Goal: Task Accomplishment & Management: Manage account settings

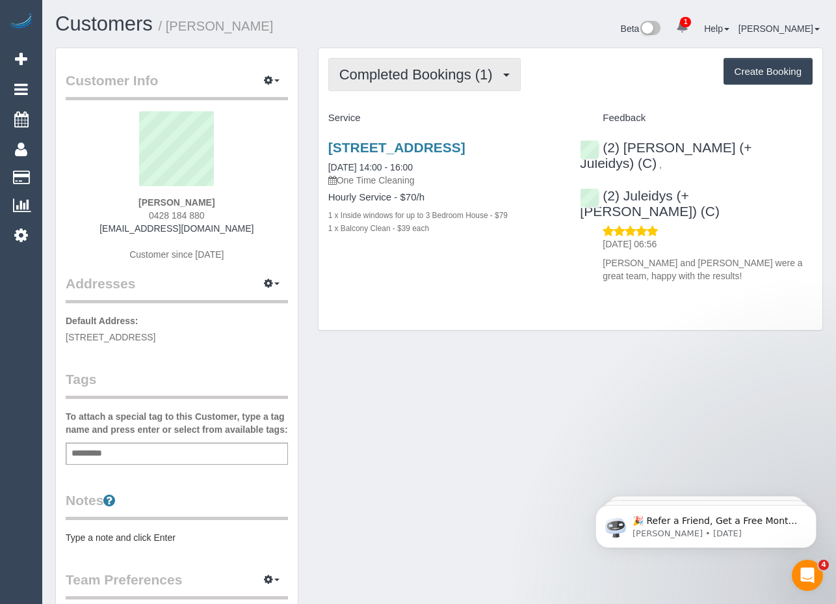
click at [433, 83] on button "Completed Bookings (1)" at bounding box center [424, 74] width 193 height 33
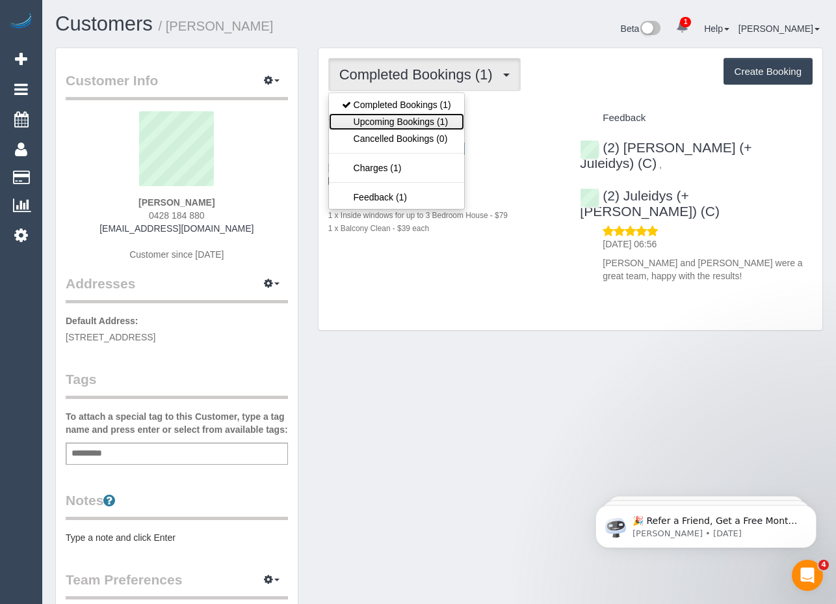
click at [410, 119] on link "Upcoming Bookings (1)" at bounding box center [396, 121] width 135 height 17
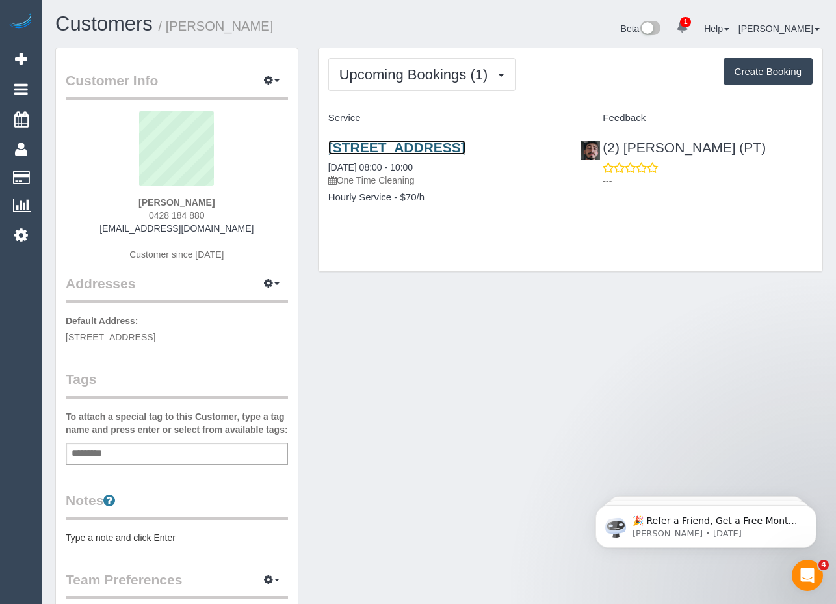
click at [424, 151] on link "[STREET_ADDRESS]" at bounding box center [396, 147] width 137 height 15
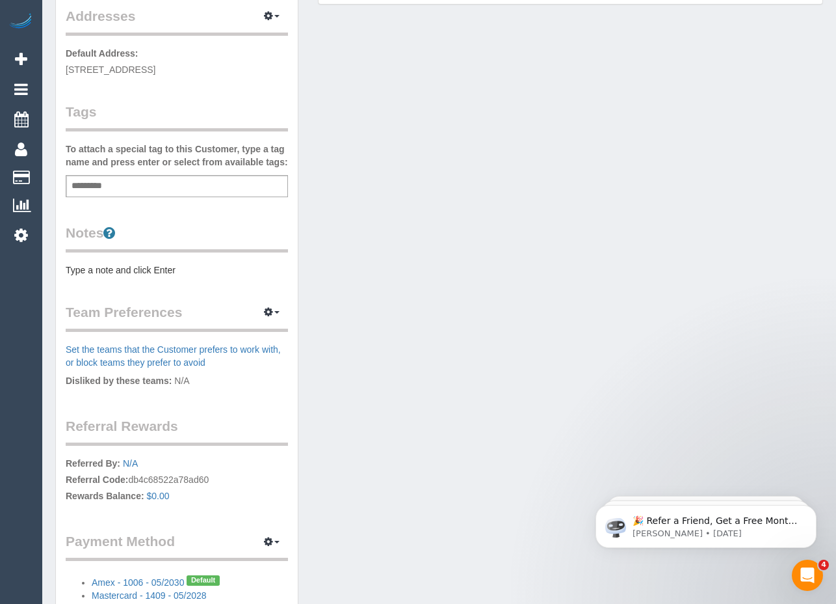
click at [161, 269] on pre "Type a note and click Enter" at bounding box center [177, 269] width 222 height 13
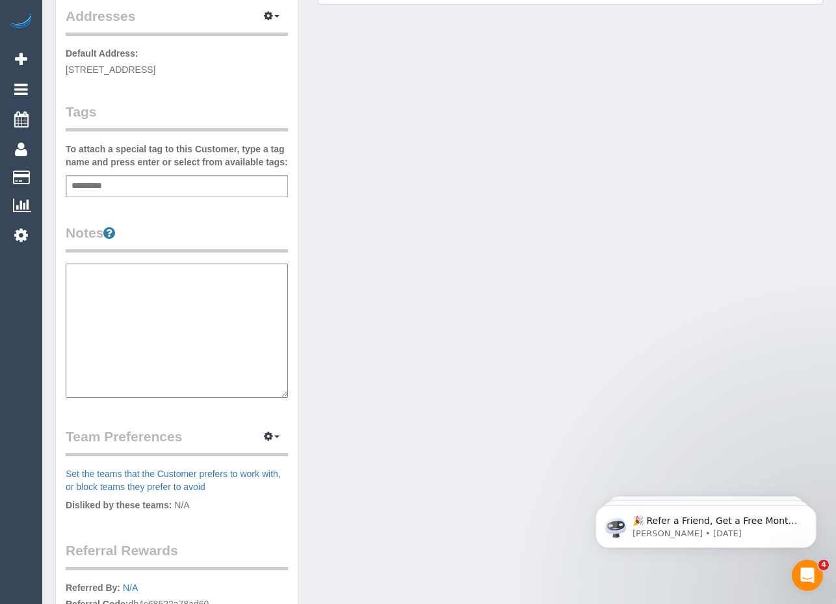
type textarea "*"
type textarea "**********"
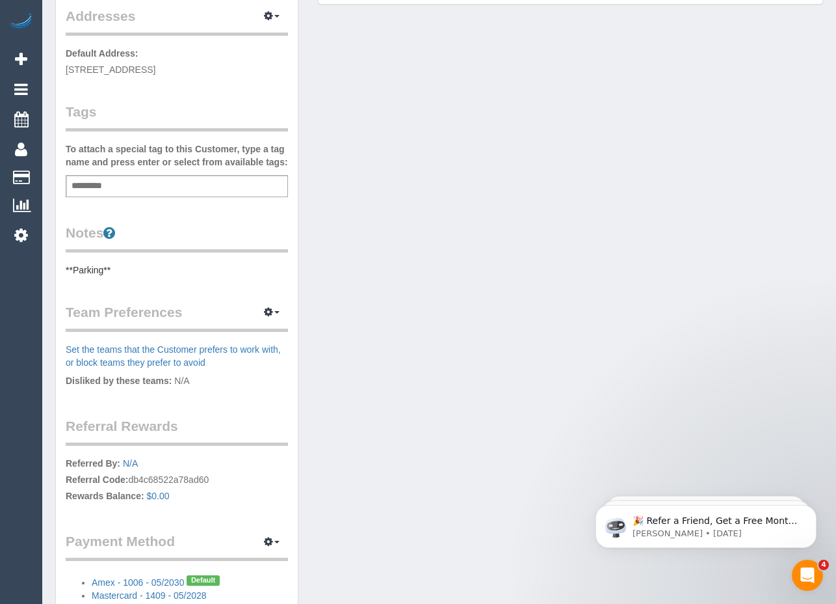
click at [127, 264] on pre "**Parking**" at bounding box center [177, 269] width 222 height 13
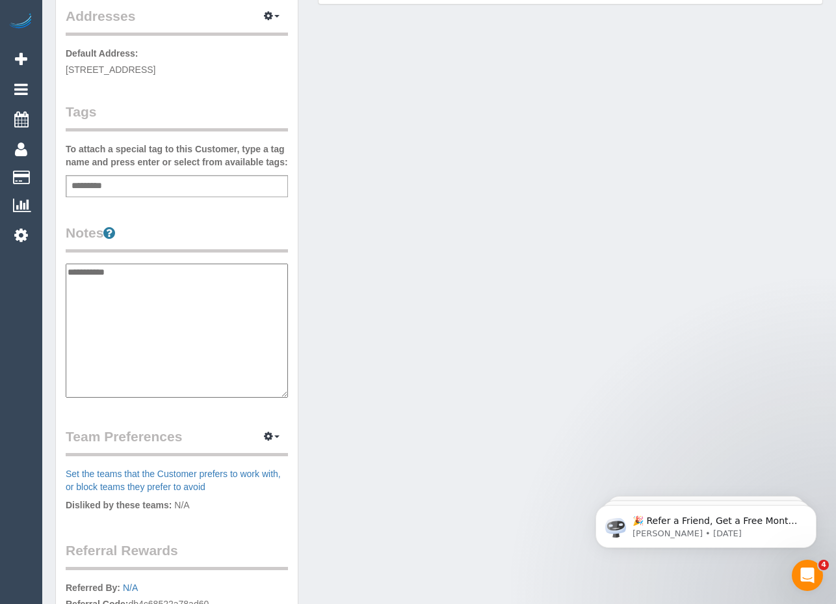
click at [101, 286] on textarea "**********" at bounding box center [177, 330] width 222 height 134
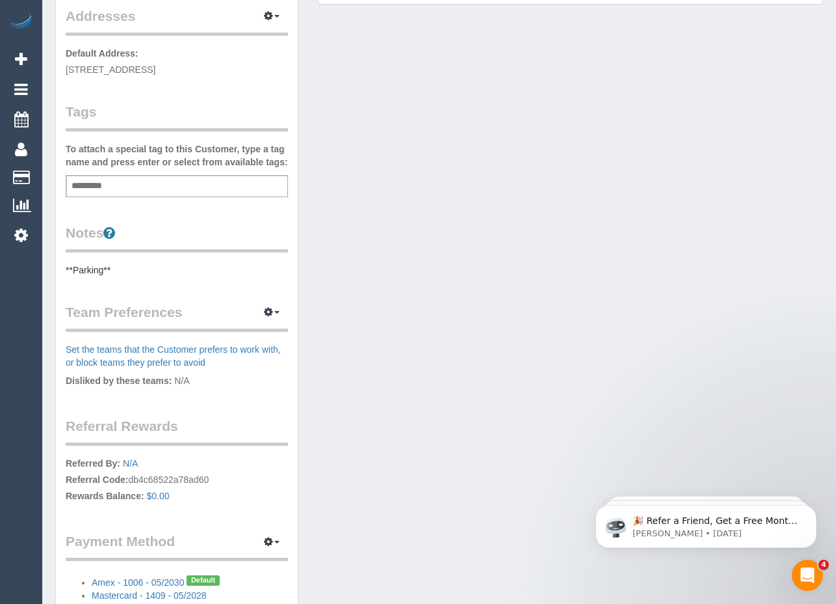
click at [109, 271] on pre "**Parking**" at bounding box center [177, 269] width 222 height 13
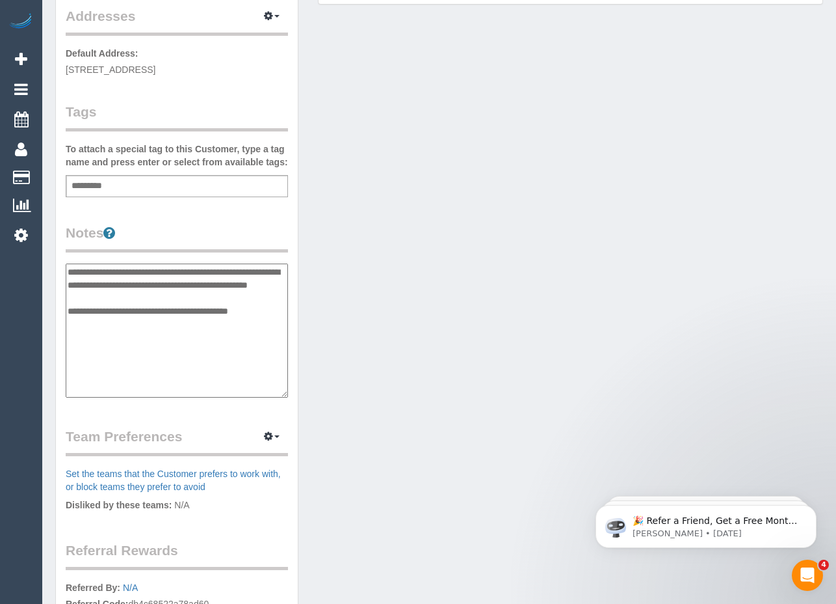
drag, startPoint x: 206, startPoint y: 270, endPoint x: 122, endPoint y: 268, distance: 83.9
click at [122, 268] on textarea "**********" at bounding box center [177, 330] width 222 height 134
click at [67, 311] on textarea "**********" at bounding box center [177, 330] width 222 height 134
click at [207, 284] on textarea "**********" at bounding box center [177, 330] width 222 height 134
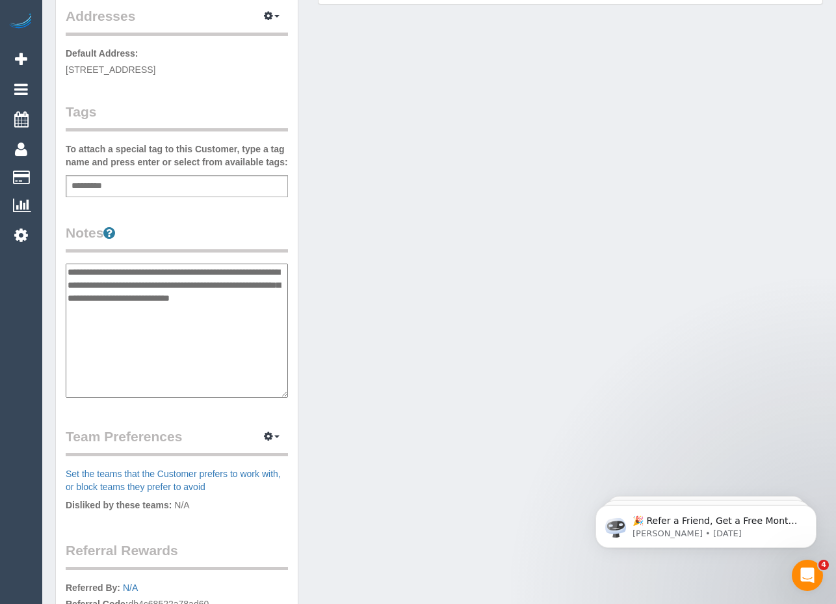
type textarea "**********"
click at [350, 321] on div "Customer Info Edit Contact Info Send Message Email Preferences Special Sales Ta…" at bounding box center [440, 278] width 788 height 996
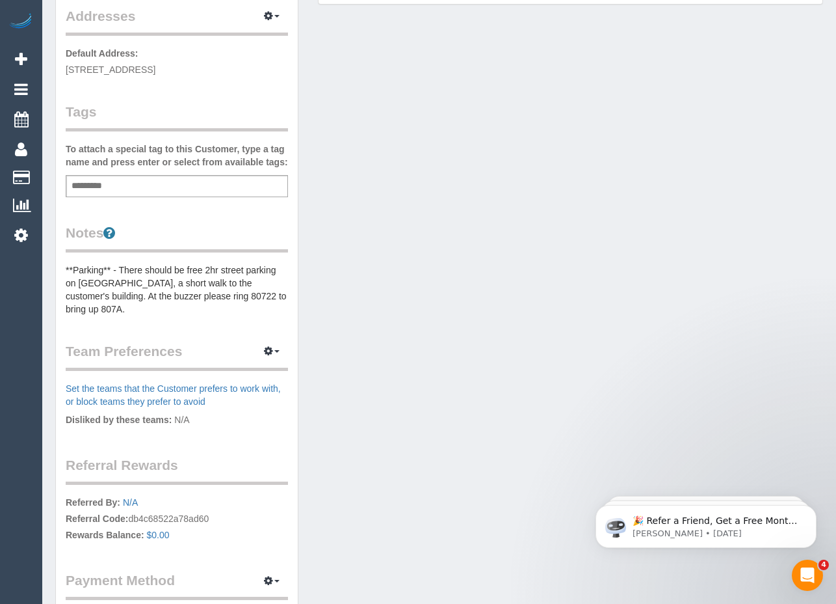
click at [189, 292] on pre "**Parking** - There should be free 2hr street parking on Grosvenor St, a short …" at bounding box center [177, 289] width 222 height 52
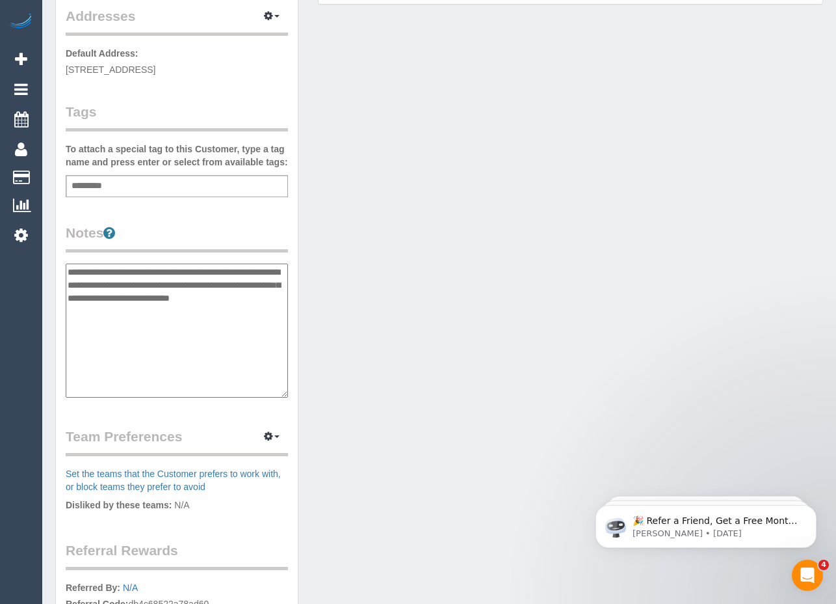
click at [66, 271] on textarea "**********" at bounding box center [177, 330] width 222 height 134
click at [162, 309] on textarea "**********" at bounding box center [177, 330] width 222 height 134
type textarea "**********"
click at [313, 313] on div "Customer Info Edit Contact Info Send Message Email Preferences Special Sales Ta…" at bounding box center [440, 278] width 788 height 996
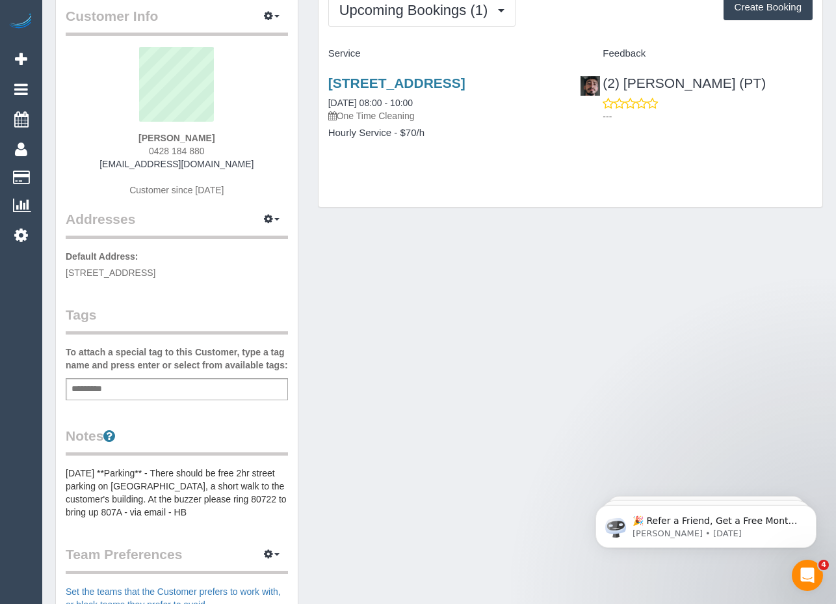
scroll to position [0, 0]
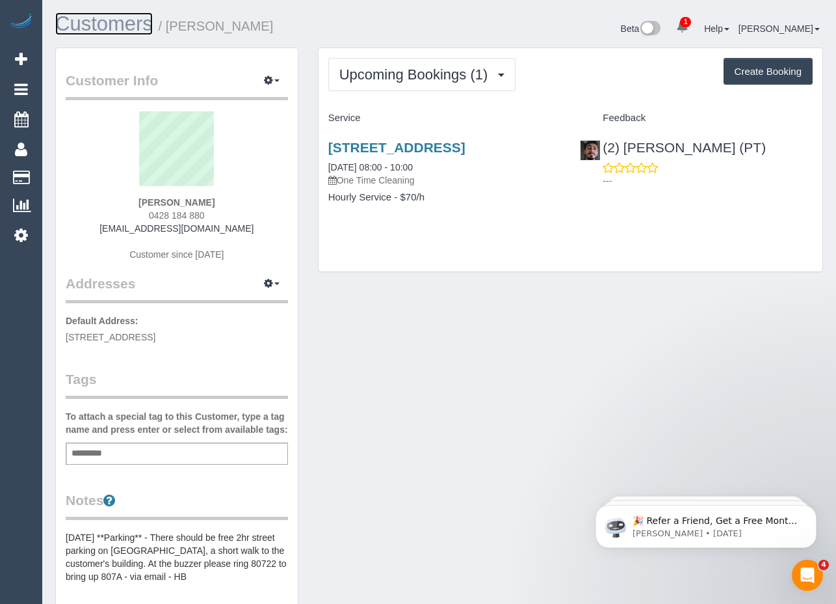
click at [96, 31] on link "Customers" at bounding box center [104, 23] width 98 height 23
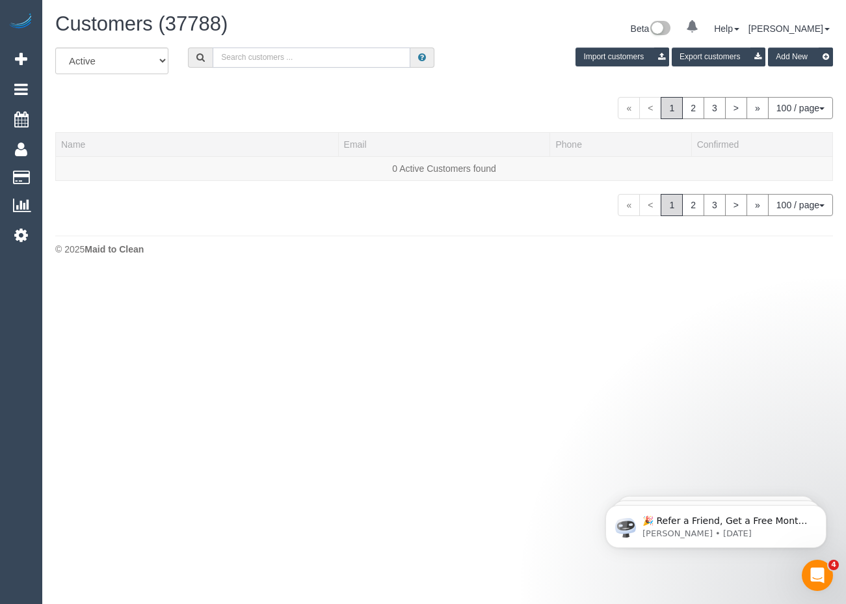
click at [282, 54] on input "text" at bounding box center [312, 57] width 198 height 20
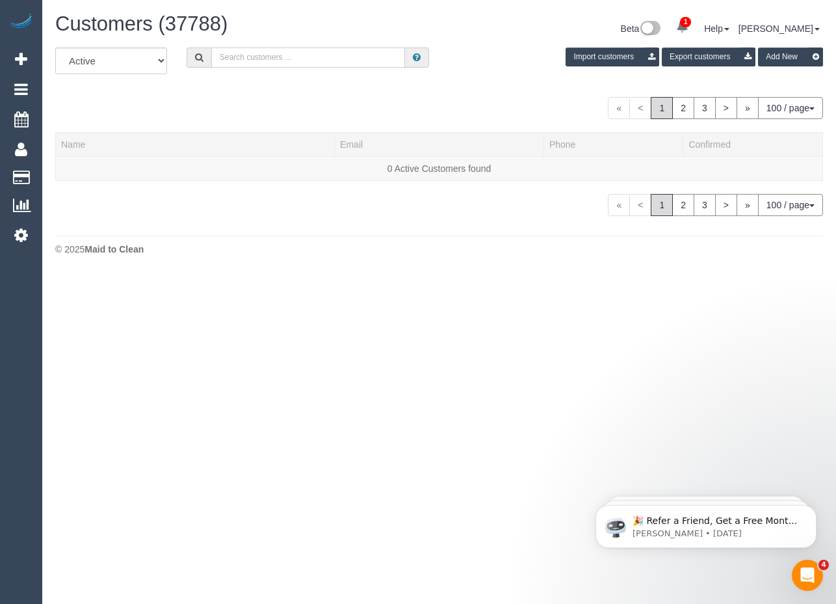
paste input "Wendy Pennicuik"
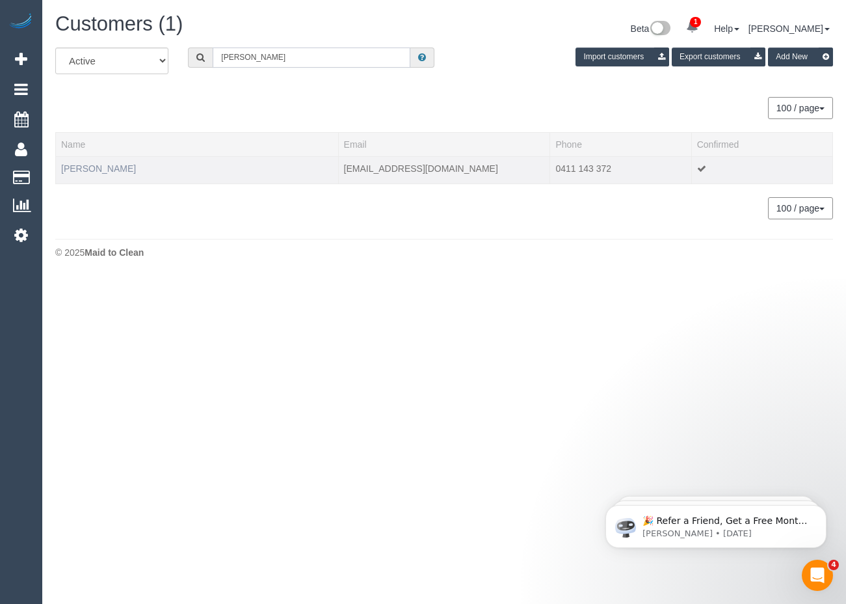
type input "Wendy Pennicuik"
click at [118, 168] on link "Wendy Pennicuik" at bounding box center [98, 168] width 75 height 10
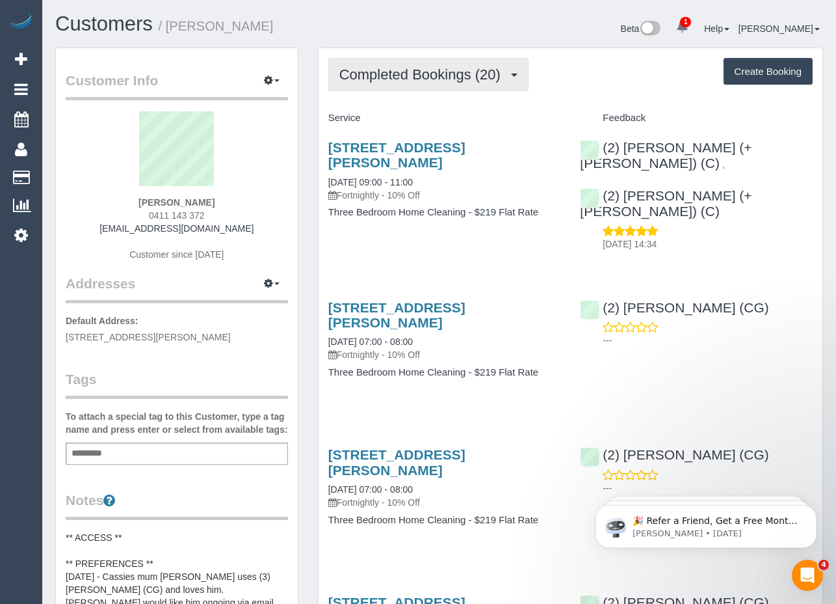
click at [494, 68] on span "Completed Bookings (20)" at bounding box center [423, 74] width 168 height 16
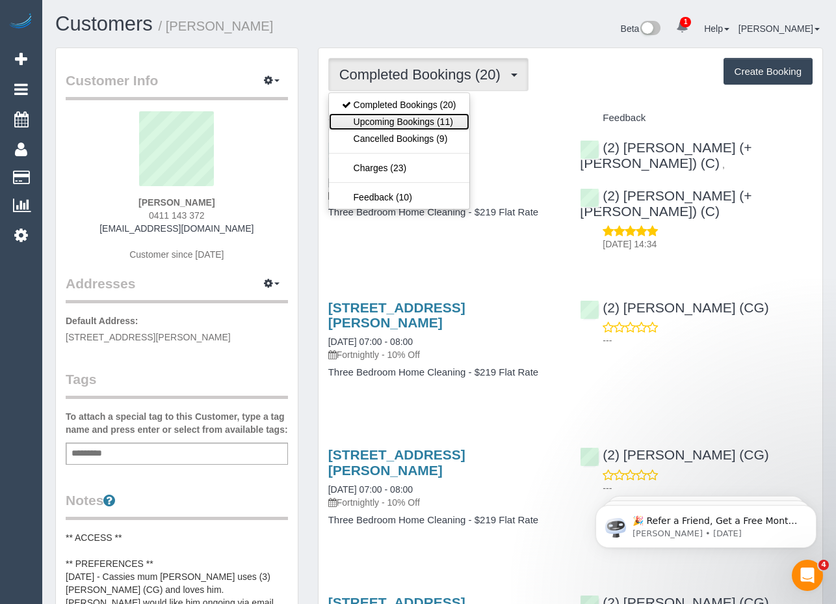
click at [411, 115] on link "Upcoming Bookings (11)" at bounding box center [399, 121] width 140 height 17
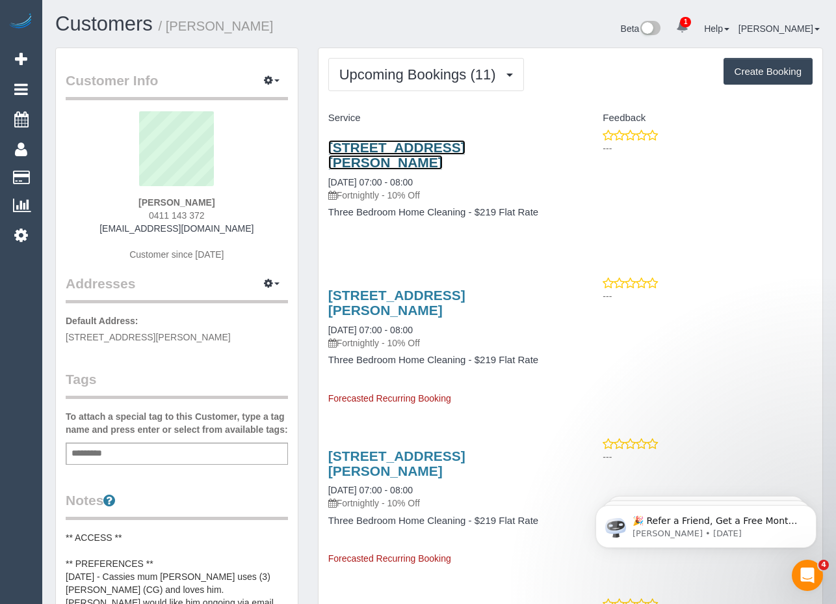
click at [396, 150] on link "285 Mccormicks Road, 5, Carrum Downs, VIC 3201" at bounding box center [396, 155] width 137 height 30
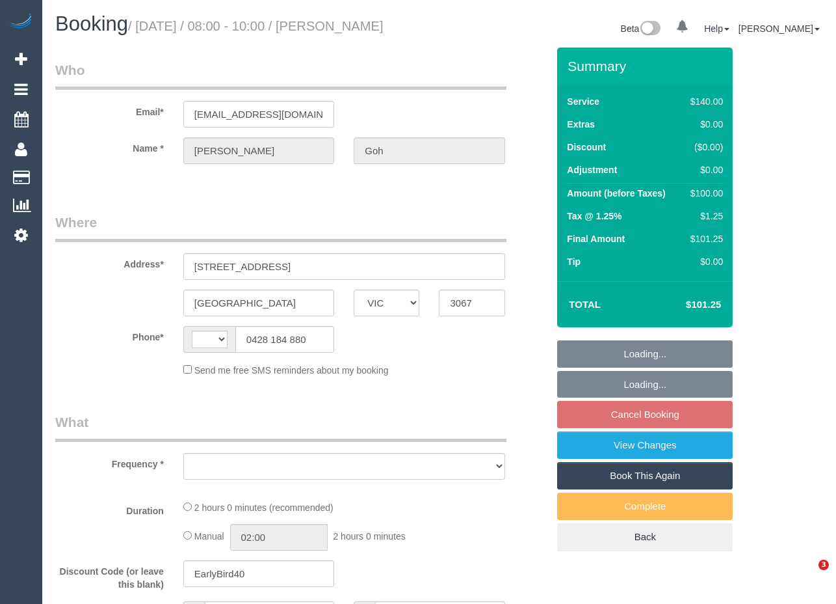
select select "VIC"
select select "object:347"
select select "string:AU"
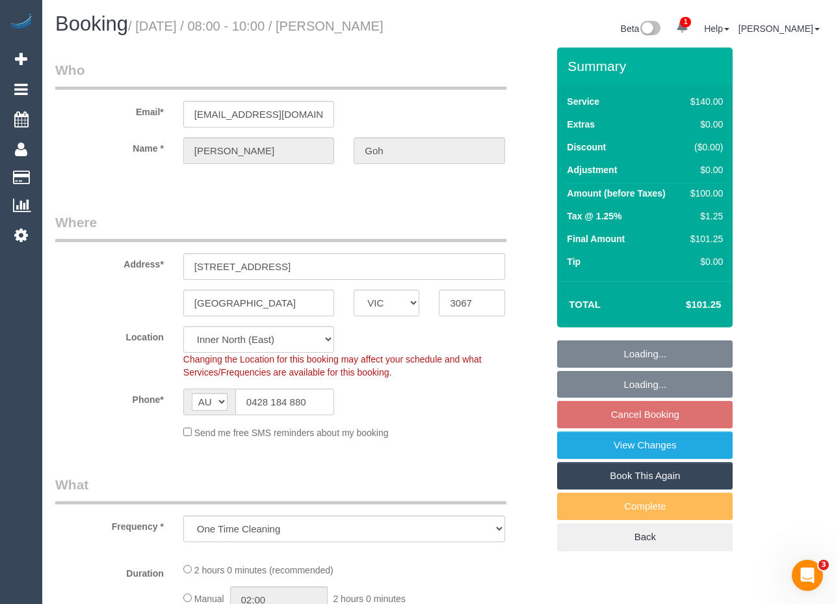
select select "string:stripe-pm_1RwbUz2GScqysDRVYjIcBQfb"
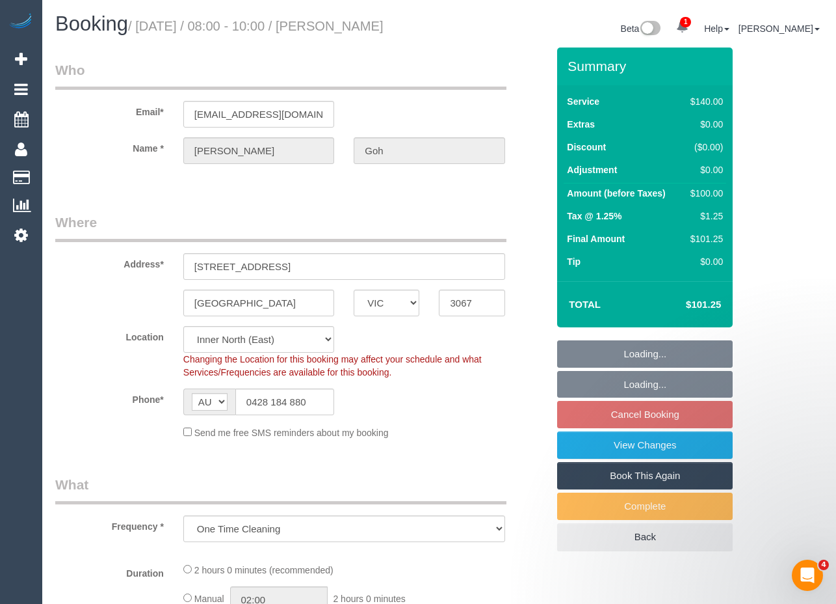
select select "object:911"
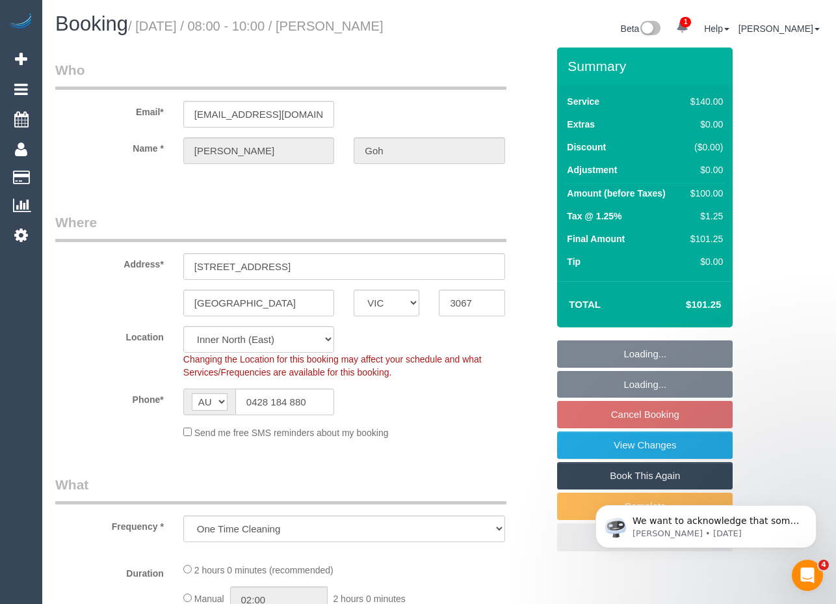
select select "number:28"
select select "number:14"
select select "number:19"
select select "number:25"
select select "number:13"
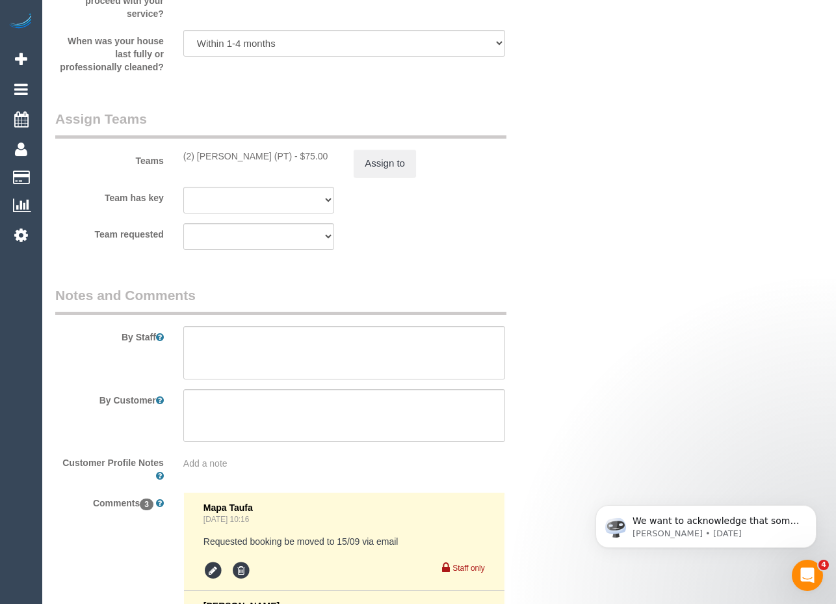
scroll to position [2006, 0]
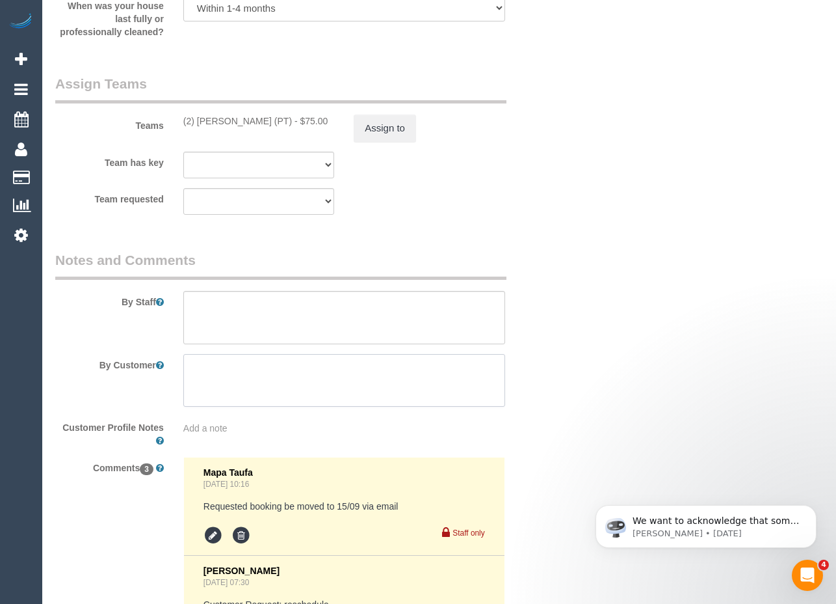
click at [232, 373] on textarea at bounding box center [344, 380] width 322 height 53
paste textarea "here should be free 2hr street parking on Grosvenor St, a short walk to my buil…"
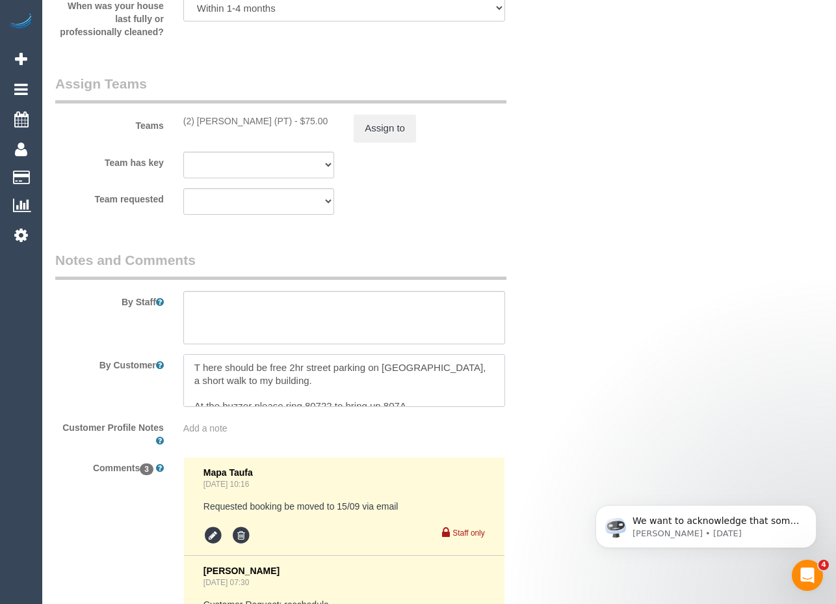
scroll to position [6, 0]
click at [202, 358] on textarea at bounding box center [344, 380] width 322 height 53
click at [263, 367] on textarea at bounding box center [344, 380] width 322 height 53
paste textarea "Just a reminder that t"
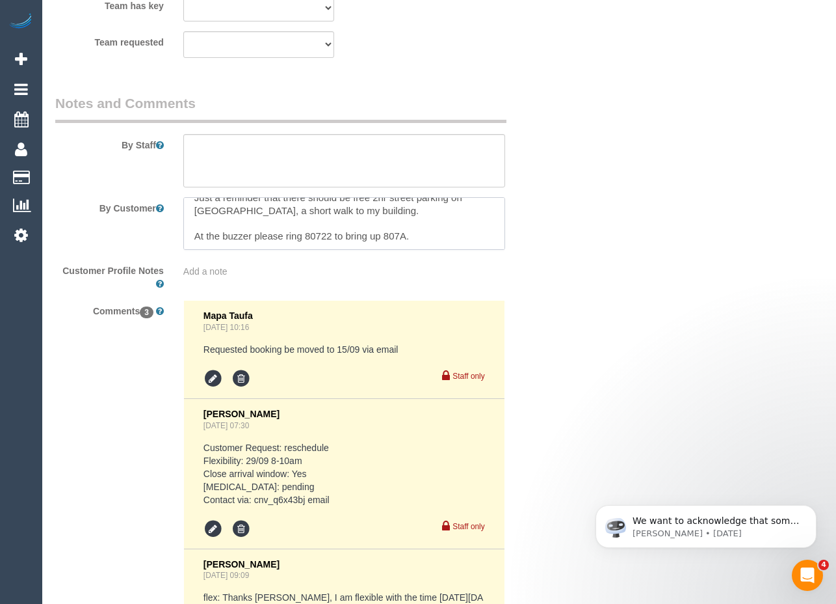
scroll to position [2161, 0]
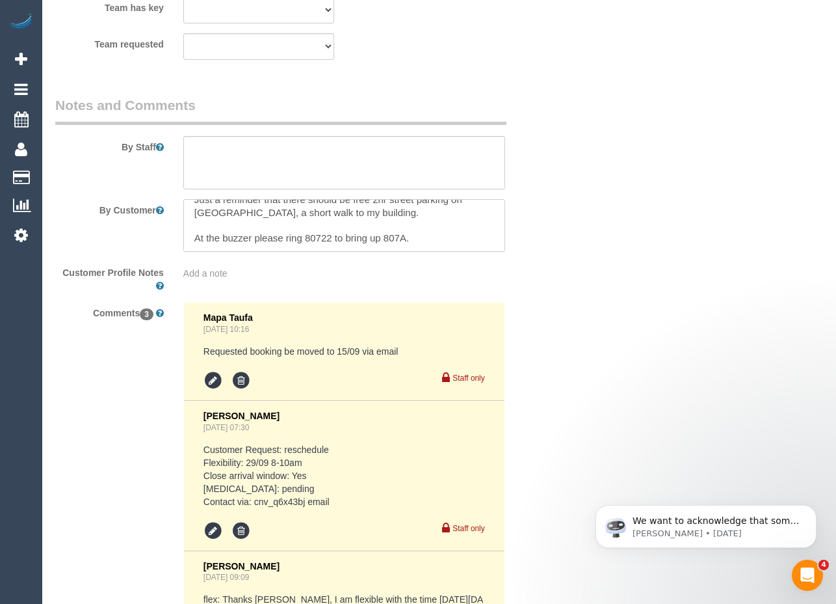
click at [442, 229] on textarea at bounding box center [344, 225] width 322 height 53
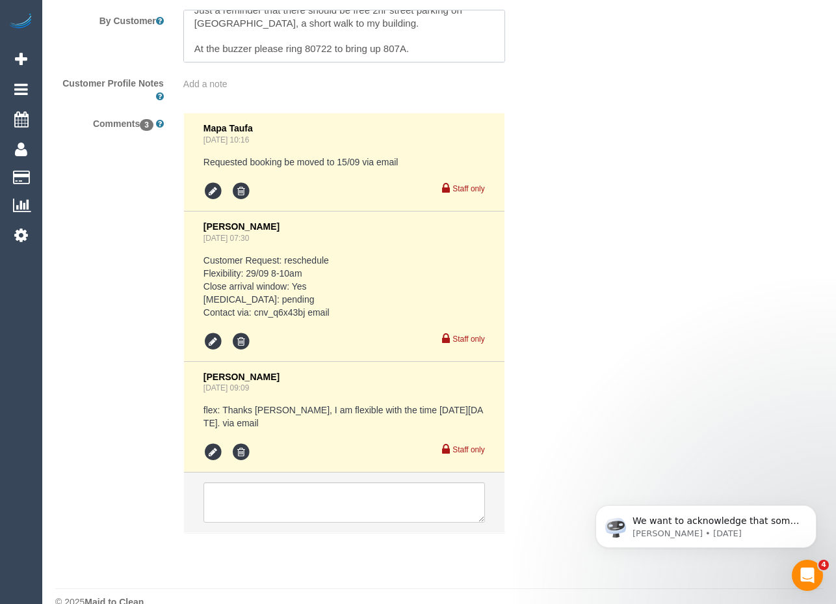
scroll to position [2349, 0]
click at [434, 55] on textarea at bounding box center [344, 36] width 322 height 53
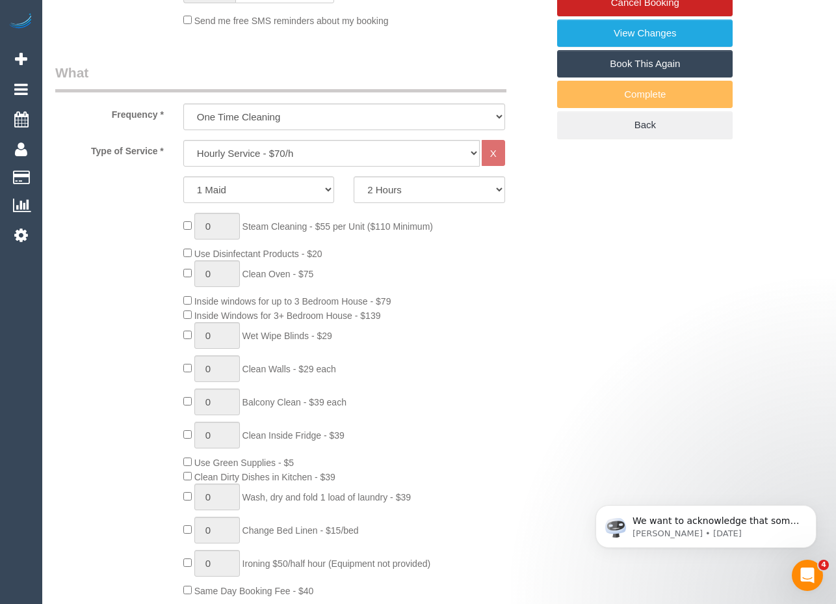
scroll to position [0, 0]
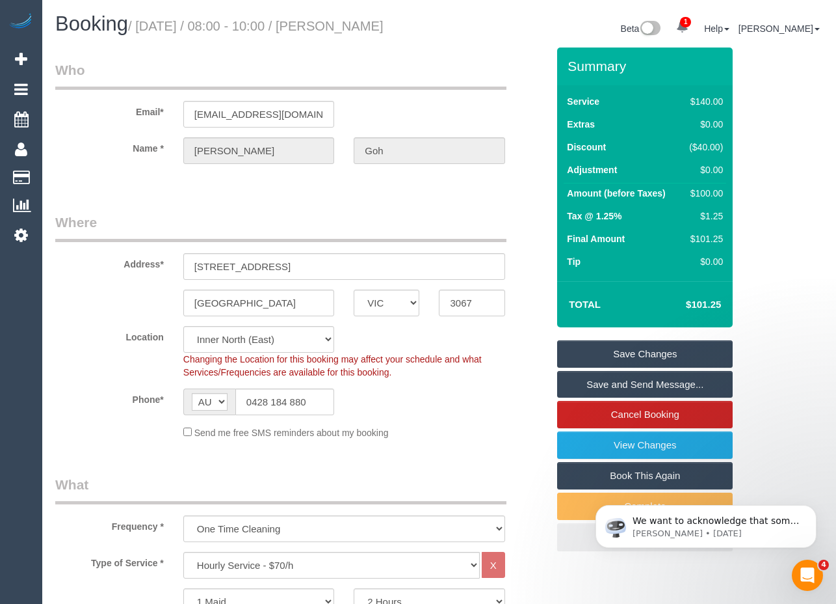
type textarea "Just a reminder that there should be free 2hr street parking on Grosvenor St, a…"
click at [647, 355] on link "Save Changes" at bounding box center [645, 353] width 176 height 27
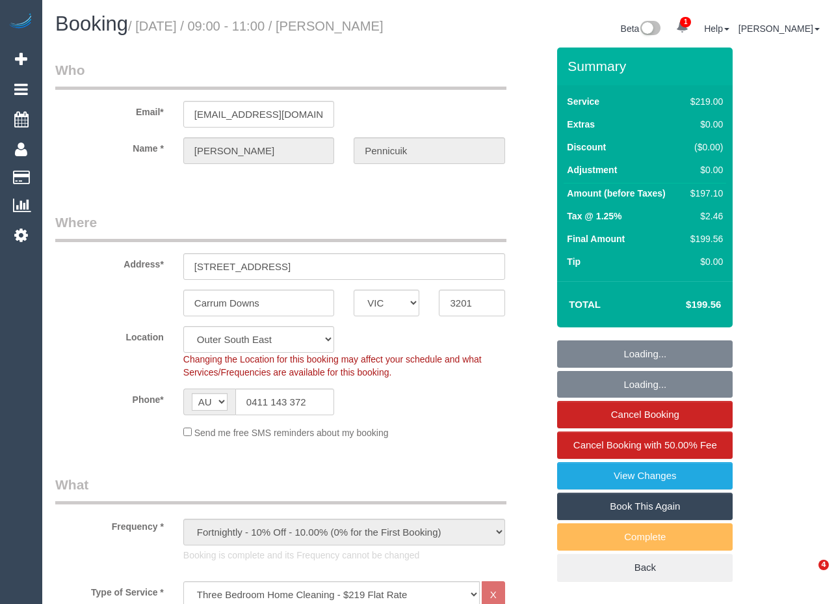
select select "VIC"
select select "number:28"
select select "number:15"
select select "number:19"
select select "number:22"
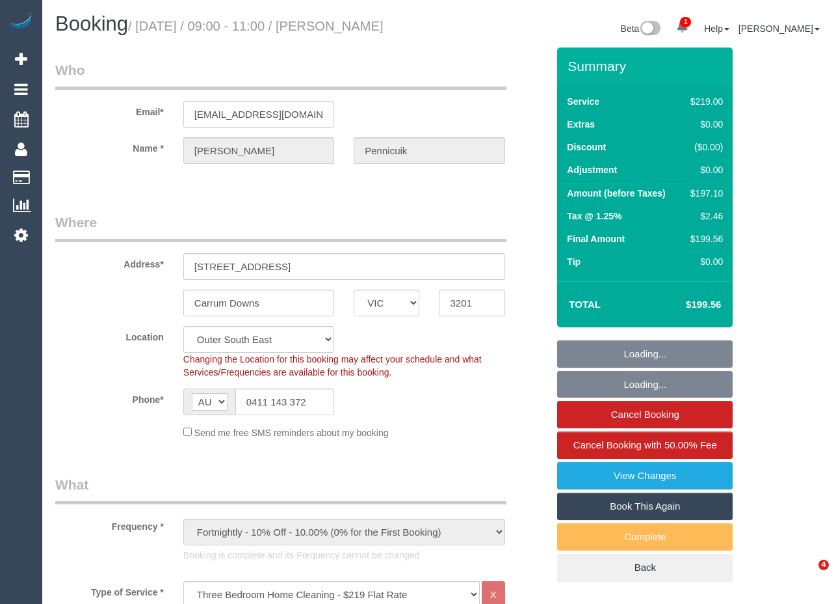
select select "number:35"
select select "number:26"
select select "object:1185"
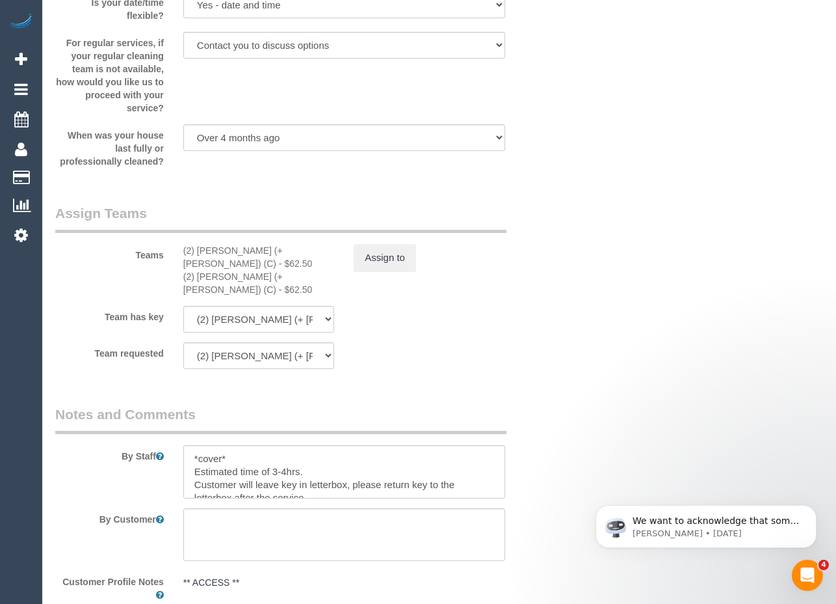
scroll to position [2044, 0]
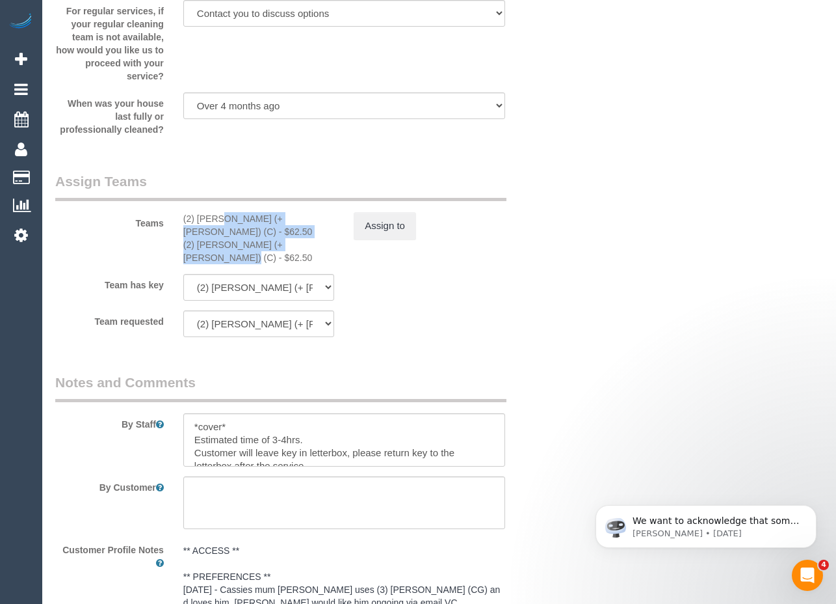
drag, startPoint x: 182, startPoint y: 235, endPoint x: 282, endPoint y: 248, distance: 101.0
click at [282, 248] on div "(2) Chalini (+ Mayon) (C) - $62.50 (2) Mayon (+ Chalini) (C) - $62.50" at bounding box center [259, 238] width 170 height 52
copy div "(2) Chalini (+ Mayon) (C) - $62.50 (2) Mayon (+ Chalini) (C)"
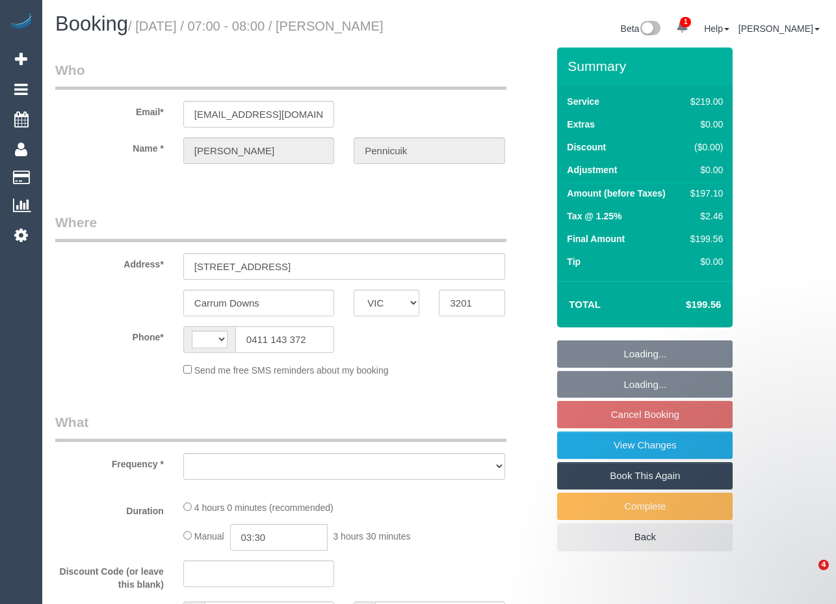
select select "VIC"
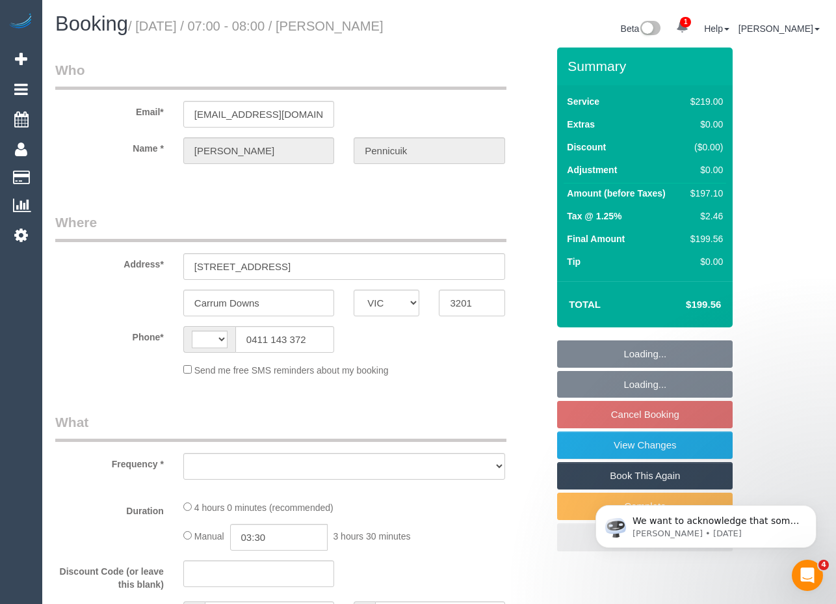
select select "object:305"
select select "string:AU"
select select "number:28"
select select "number:15"
select select "number:19"
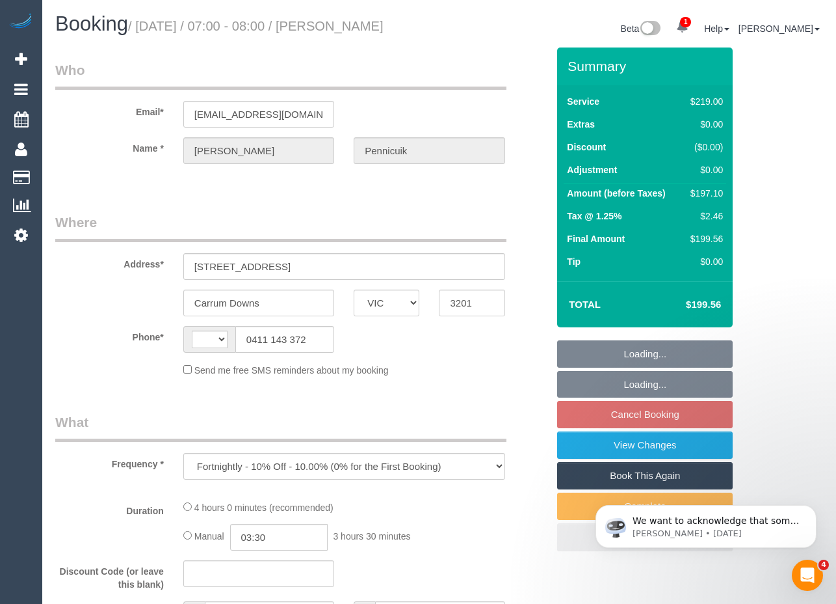
select select "number:22"
select select "number:35"
select select "number:26"
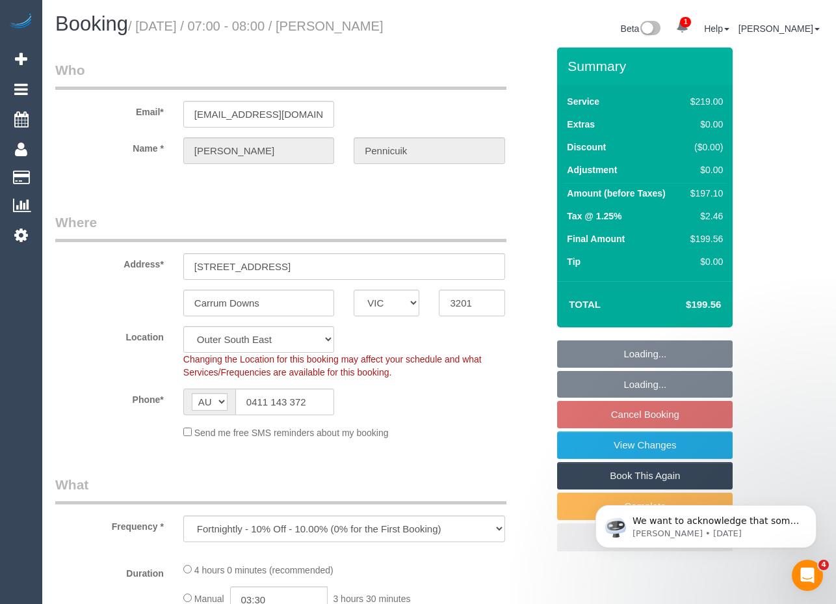
select select "object:705"
select select "string:stripe-pm_1QF29s2GScqysDRVRRJrsfZg"
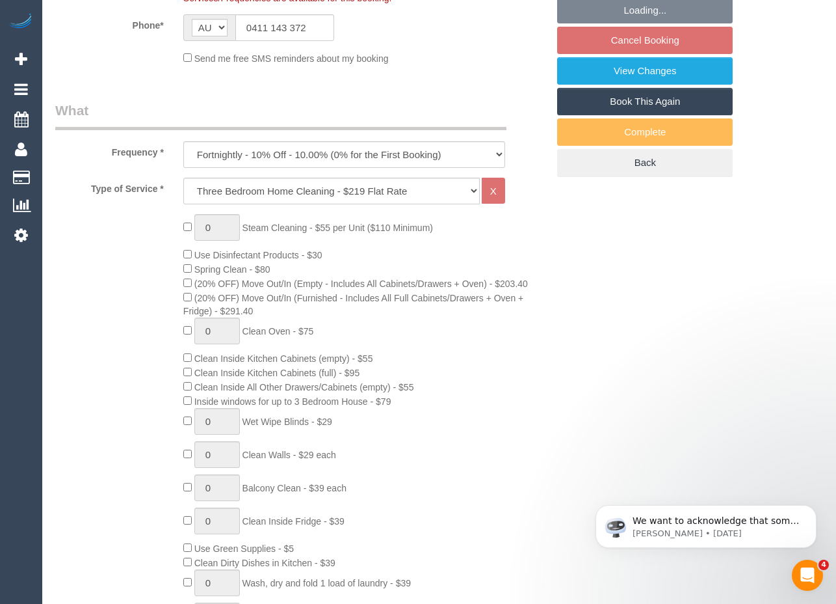
select select "spot1"
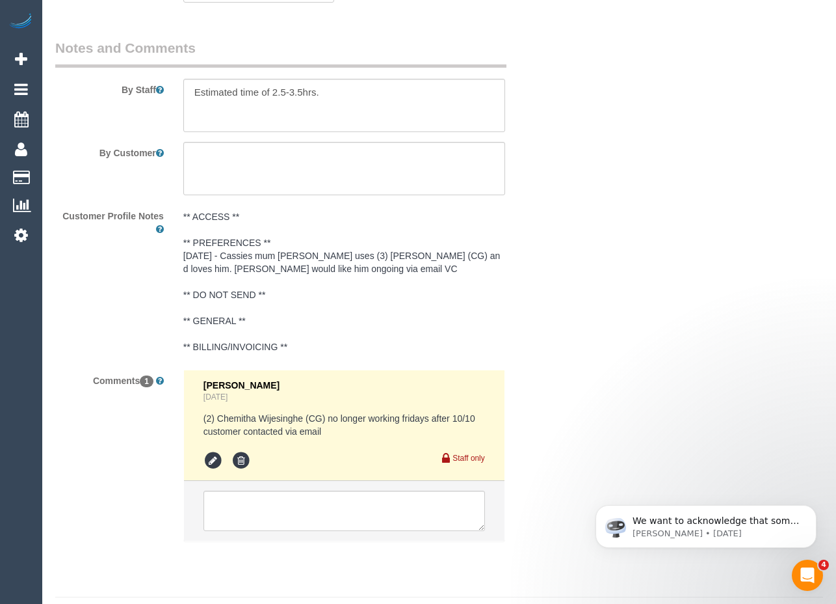
scroll to position [2229, 0]
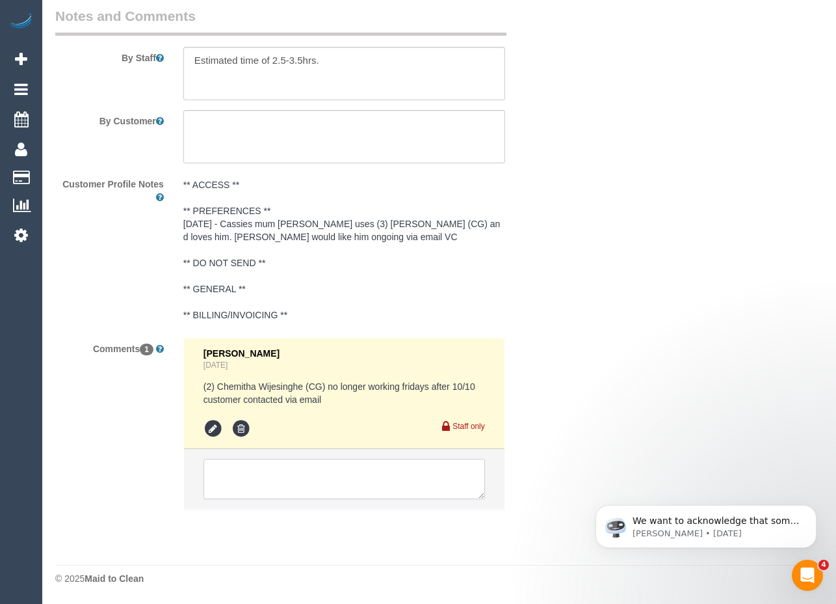
click at [354, 477] on textarea at bounding box center [345, 479] width 282 height 40
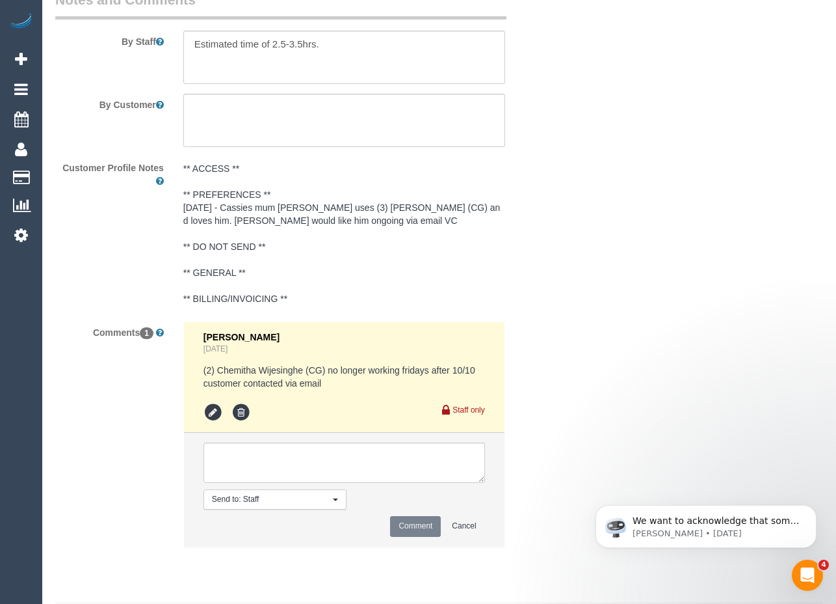
click at [407, 505] on div "Send to: Staff Nothing selected Send to: Staff Send to: Customer Send to: Team …" at bounding box center [344, 499] width 301 height 20
click at [273, 483] on textarea at bounding box center [345, 462] width 282 height 40
paste textarea "(2) [PERSON_NAME] (+ [PERSON_NAME]) (C) - $62.50 (2) Mayon (+ [PERSON_NAME]) (C)"
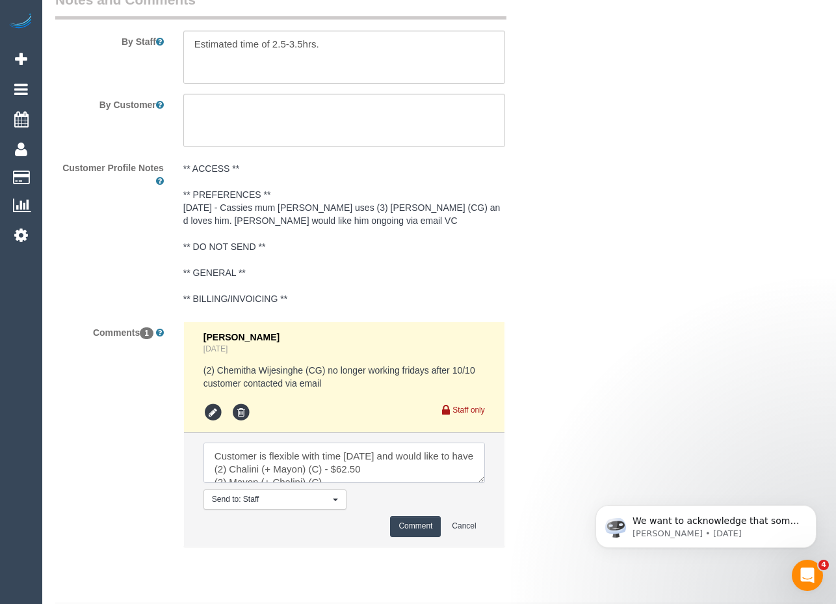
scroll to position [5, 0]
drag, startPoint x: 344, startPoint y: 479, endPoint x: 393, endPoint y: 479, distance: 49.4
click at [393, 479] on textarea at bounding box center [345, 462] width 282 height 40
drag, startPoint x: 337, startPoint y: 493, endPoint x: 206, endPoint y: 486, distance: 131.5
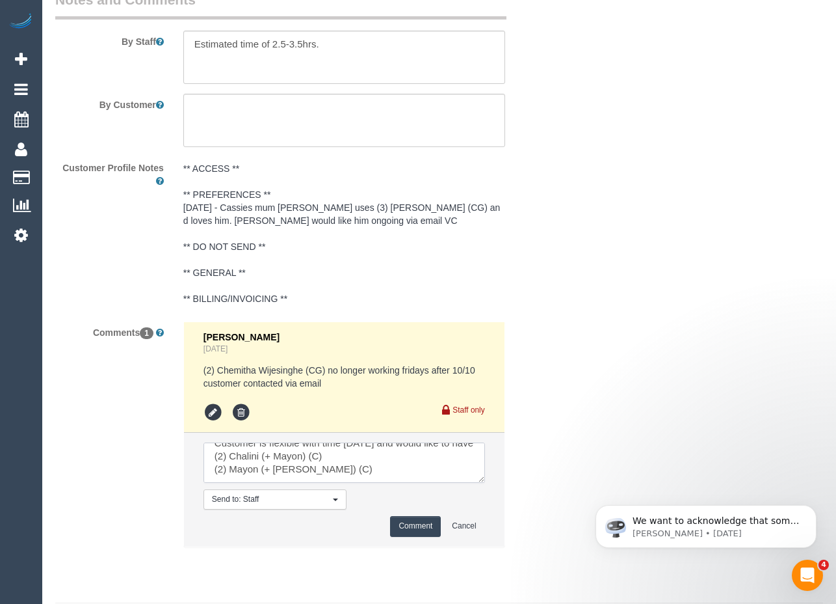
click at [206, 483] on textarea at bounding box center [345, 462] width 282 height 40
click at [422, 483] on textarea at bounding box center [345, 462] width 282 height 40
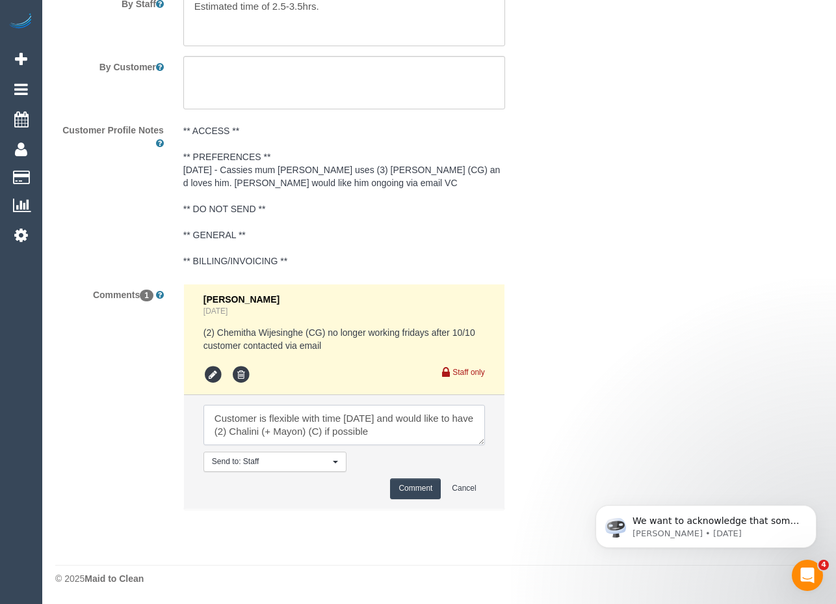
scroll to position [5, 0]
type textarea "Customer is flexible with time [DATE] and would like to have (2) Chalini (+ May…"
click at [416, 492] on button "Comment" at bounding box center [415, 488] width 51 height 20
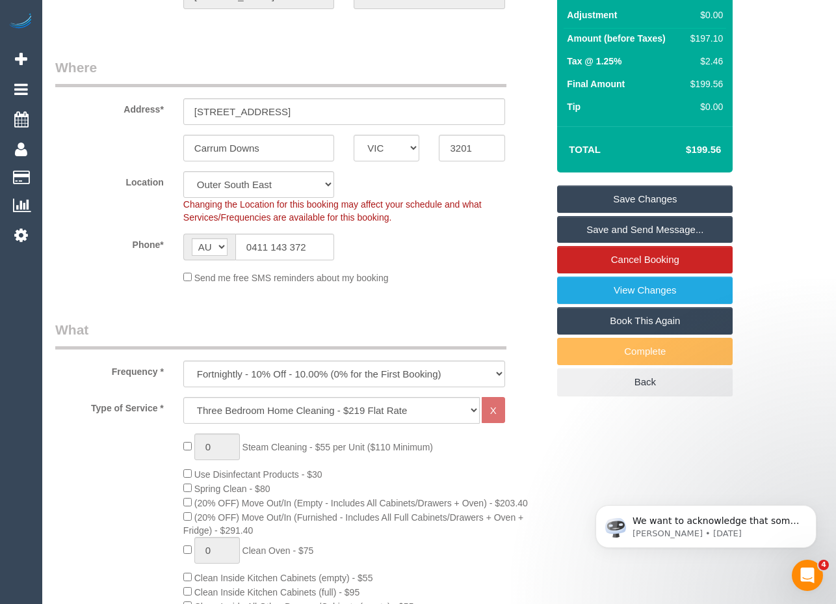
scroll to position [0, 0]
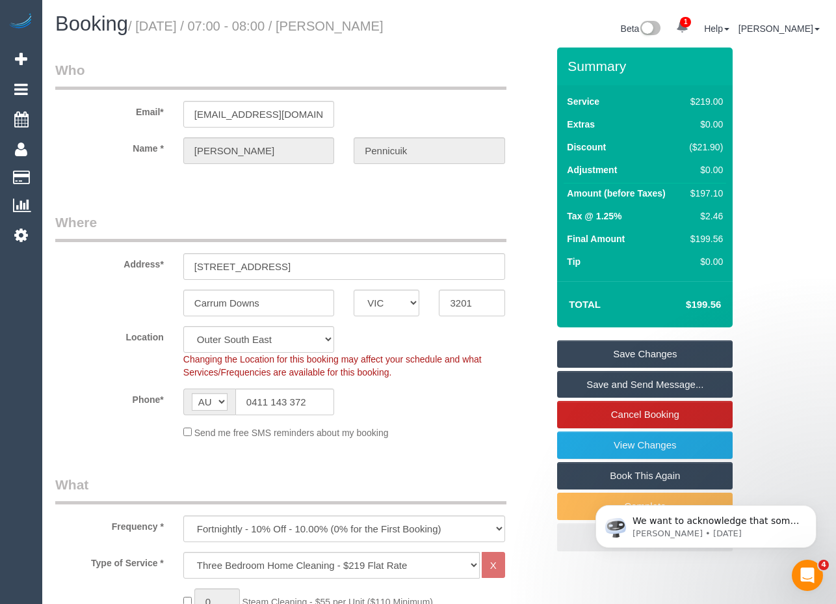
click at [637, 367] on link "Save Changes" at bounding box center [645, 353] width 176 height 27
